Goal: Information Seeking & Learning: Learn about a topic

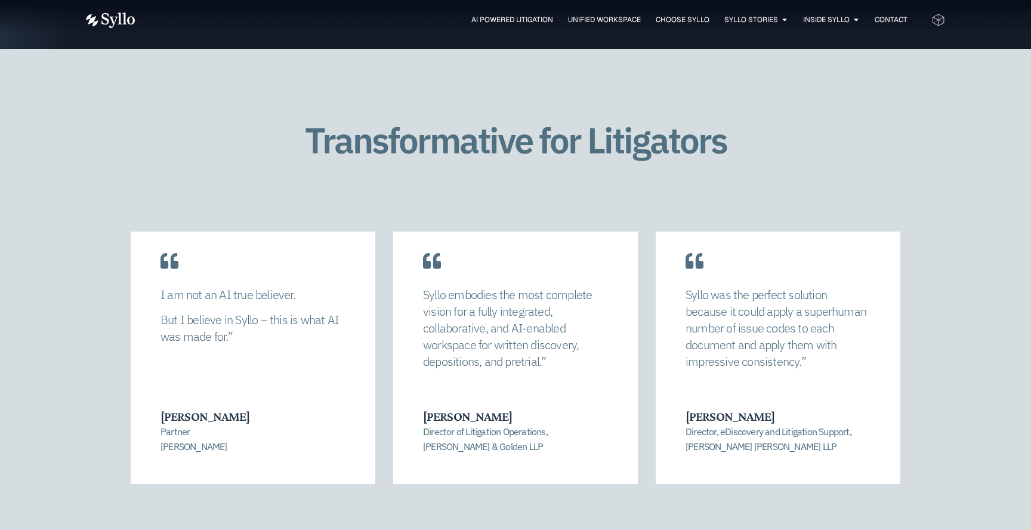
scroll to position [2397, 0]
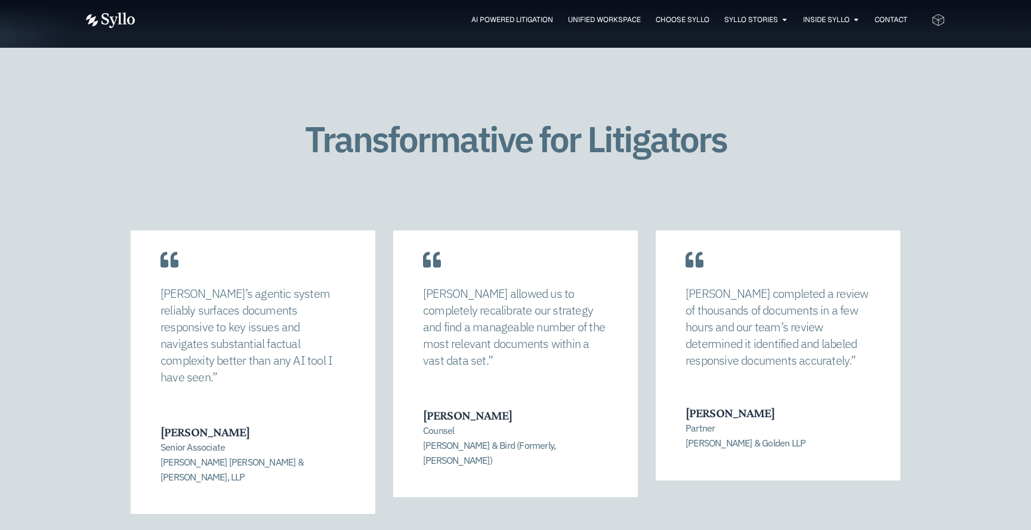
click at [476, 512] on div "Syllo allowed us to completely recalibrate our strategy and find a manageable n…" at bounding box center [516, 388] width 770 height 317
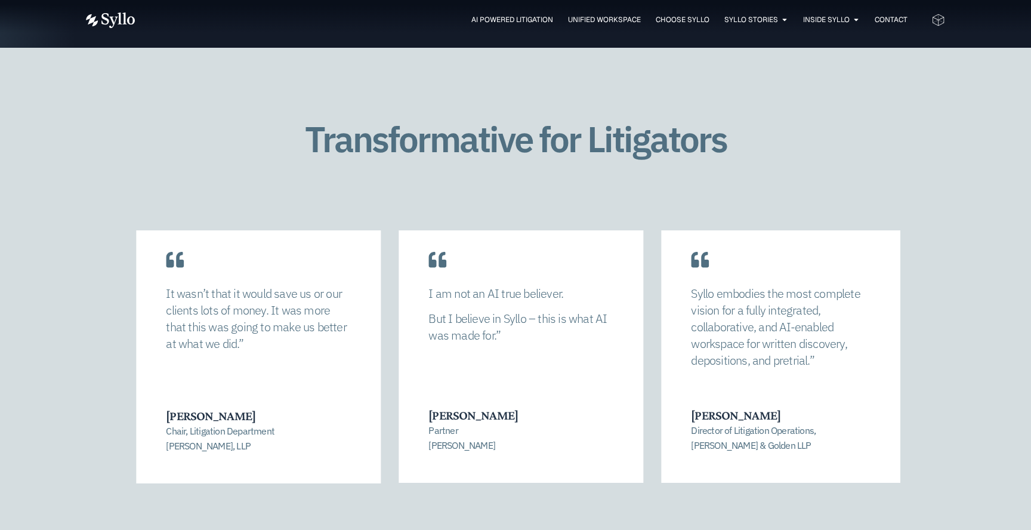
click at [1012, 409] on div "Transformative for Litigators Syllo allowed us to completely recalibrate our st…" at bounding box center [515, 345] width 1031 height 595
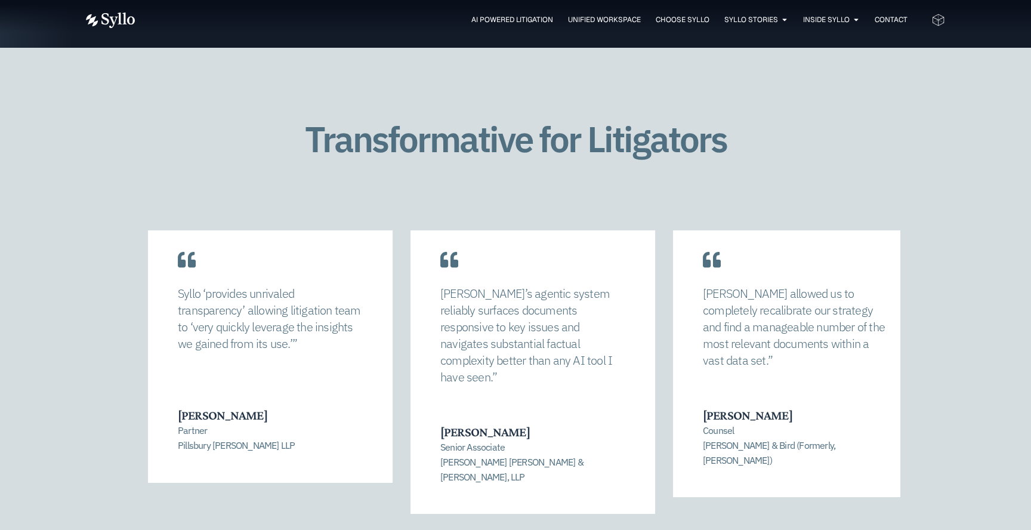
click at [817, 379] on div "Syllo allowed us to completely recalibrate our strategy and find a manageable n…" at bounding box center [795, 352] width 245 height 289
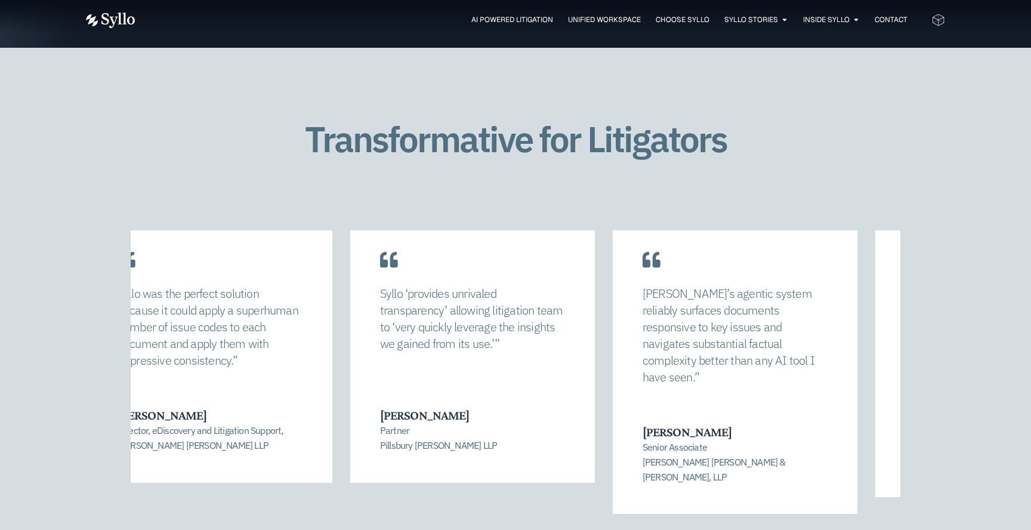
click at [989, 366] on div "Transformative for Litigators Syllo allowed us to completely recalibrate our st…" at bounding box center [515, 345] width 1031 height 595
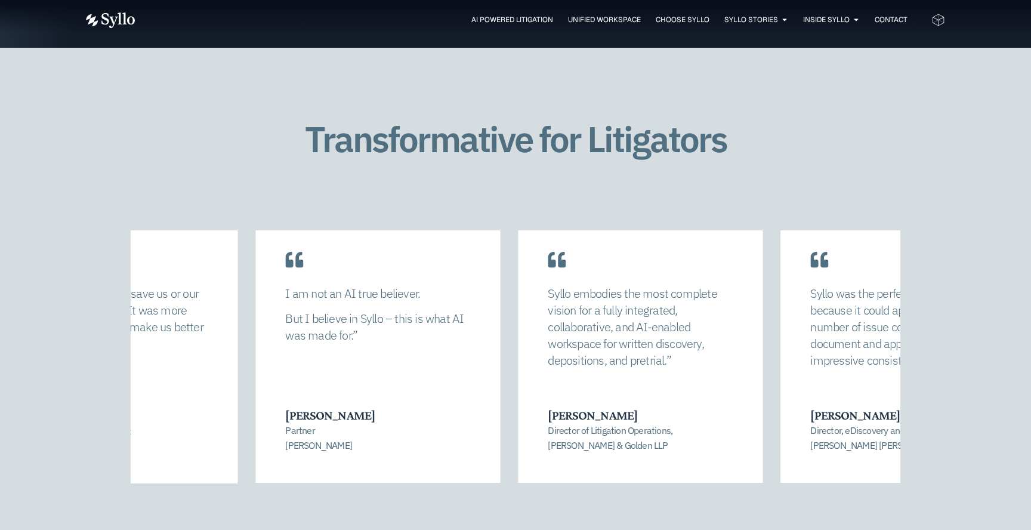
click at [965, 342] on div "Transformative for Litigators Syllo allowed us to completely recalibrate our st…" at bounding box center [515, 345] width 1031 height 595
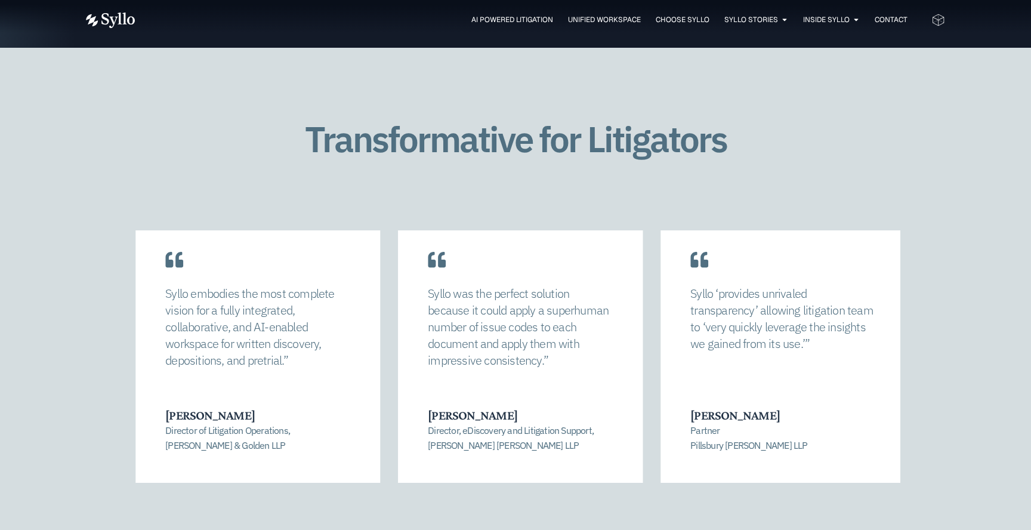
click at [223, 323] on div "Syllo embodies the most complete vision for a fully integrated, collaborative, …" at bounding box center [257, 345] width 245 height 274
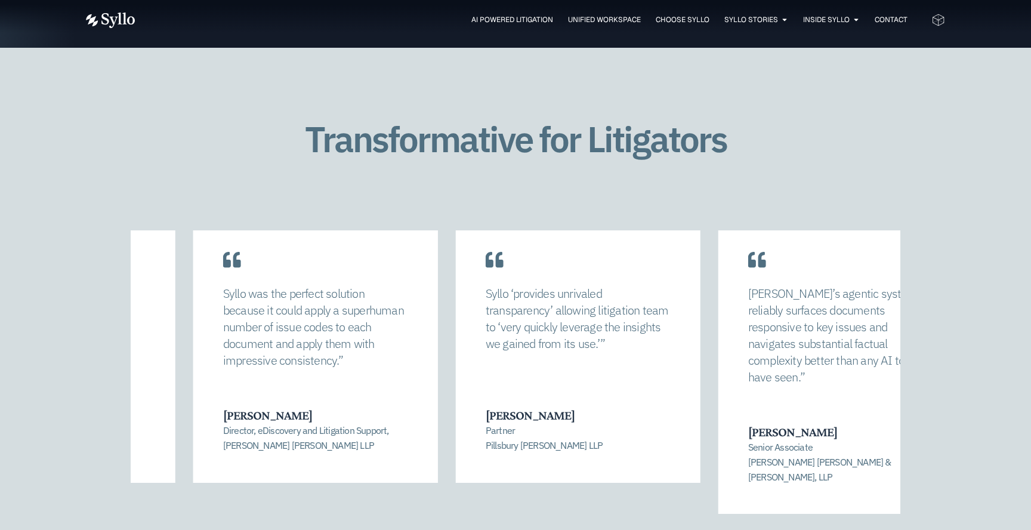
click at [371, 372] on div "Syllo was the perfect solution because it could apply a superhuman number of is…" at bounding box center [315, 331] width 185 height 92
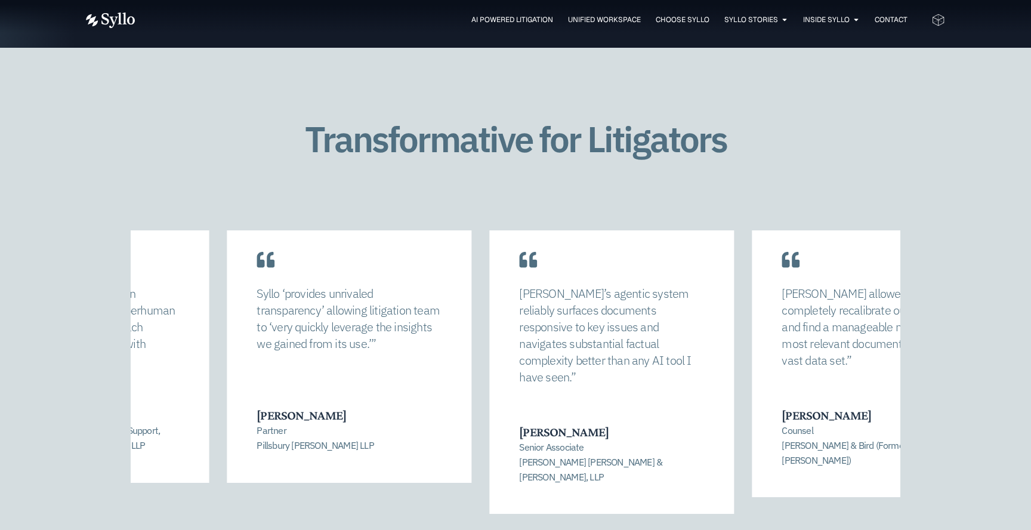
click at [421, 379] on div "Syllo ‘provides unrivaled transparency’ allowing litigation team to ‘very quick…" at bounding box center [349, 345] width 245 height 274
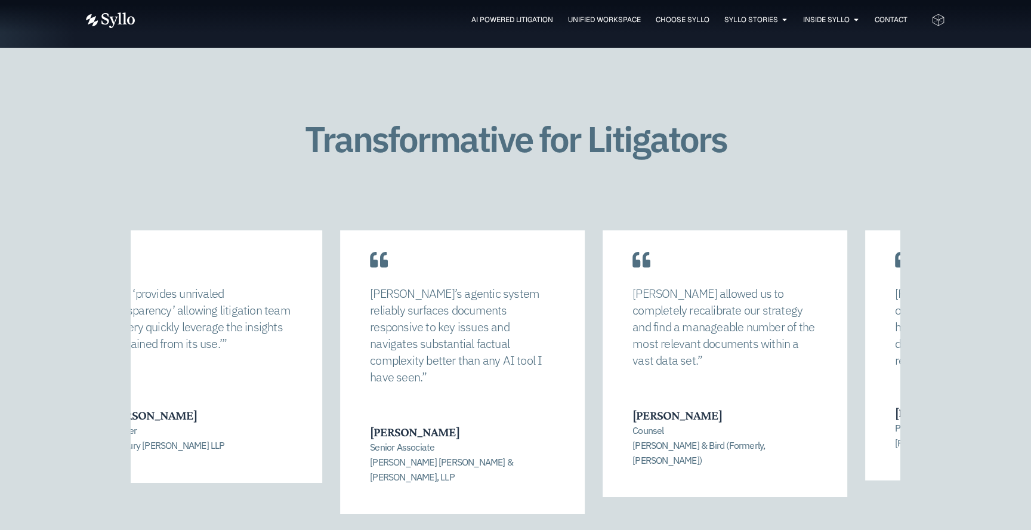
click at [479, 372] on div "Syllo’s agentic system reliably surfaces documents responsive to key issues and…" at bounding box center [462, 361] width 245 height 306
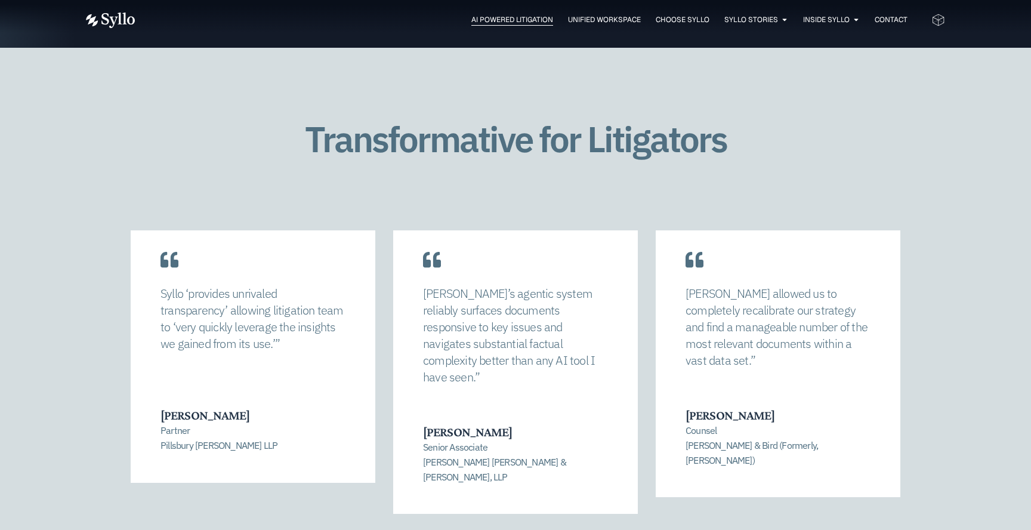
click at [511, 23] on span "AI Powered Litigation" at bounding box center [512, 19] width 82 height 11
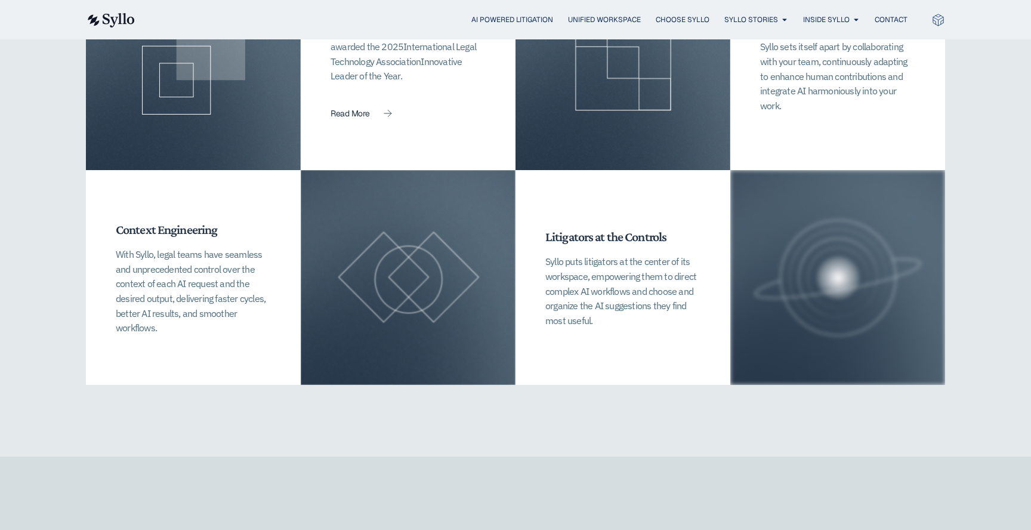
scroll to position [2762, 0]
